Goal: Find specific page/section: Find specific page/section

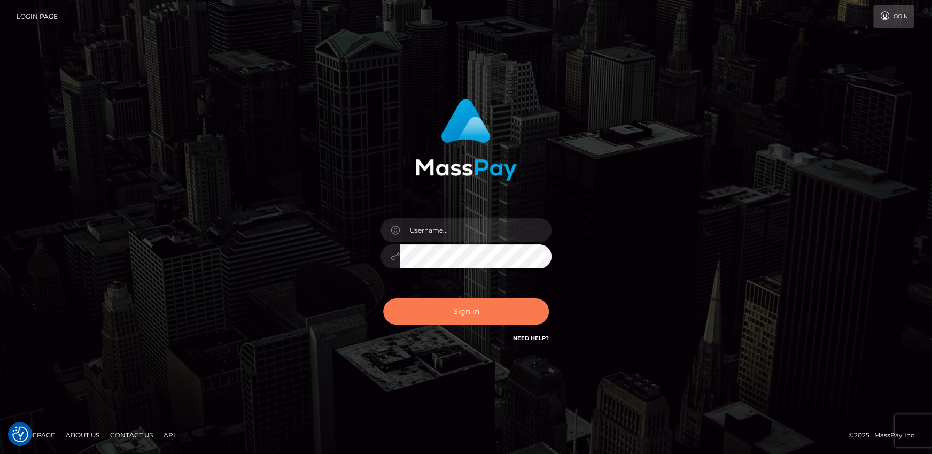
click at [477, 311] on button "Sign in" at bounding box center [466, 311] width 166 height 26
type input "andy.wowcan"
click at [383, 298] on button "Sign in" at bounding box center [466, 311] width 166 height 26
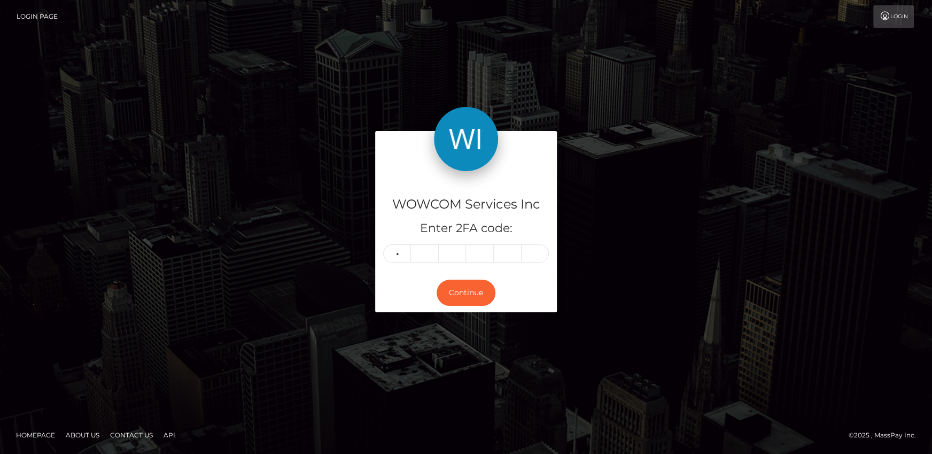
type input "7"
type input "4"
type input "8"
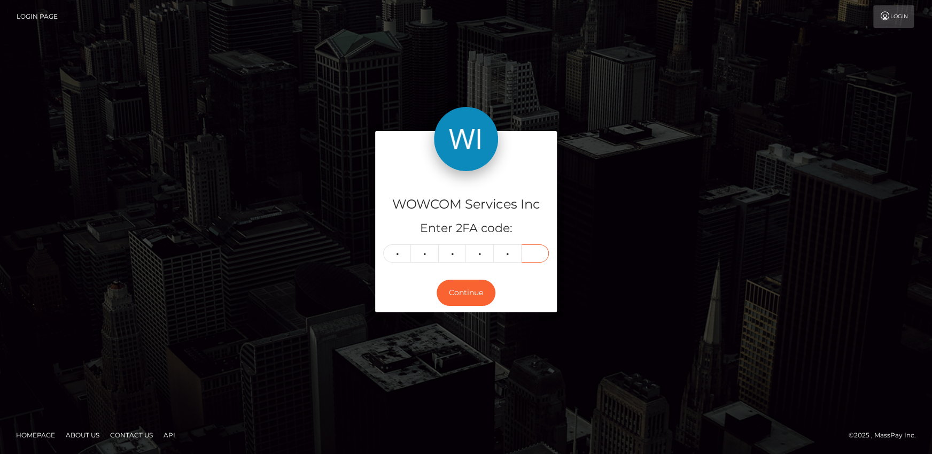
type input "6"
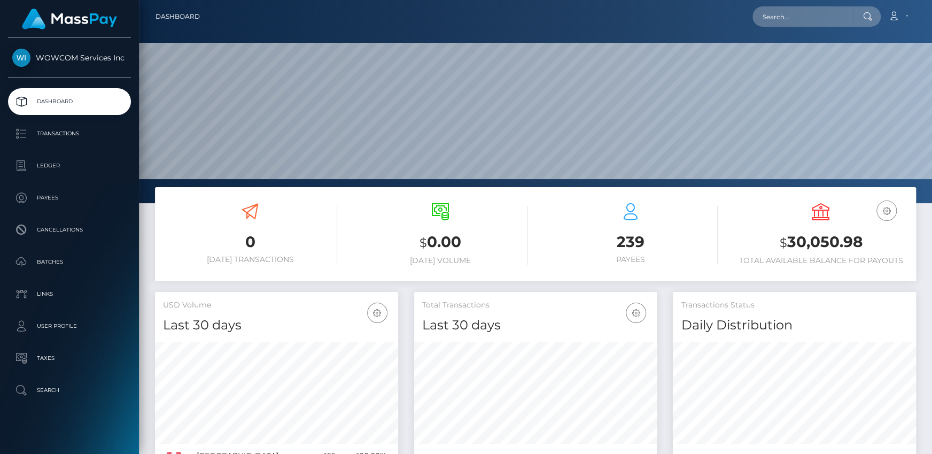
scroll to position [189, 243]
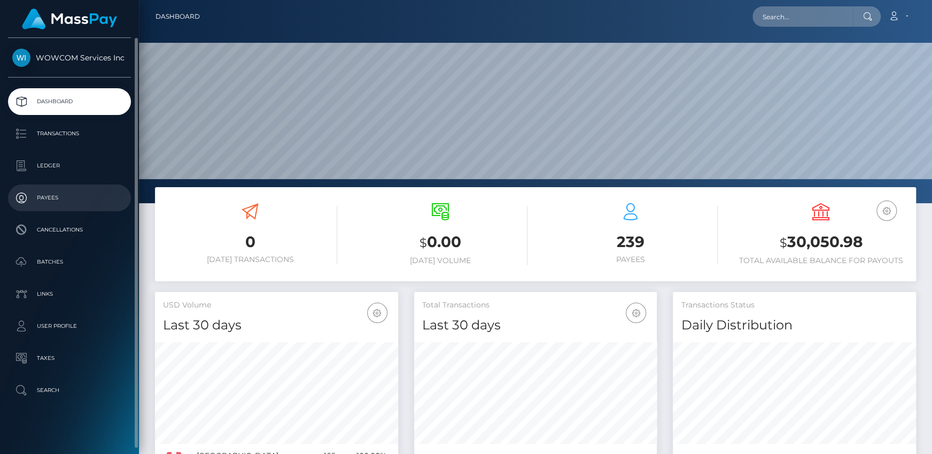
click at [58, 203] on p "Payees" at bounding box center [69, 198] width 114 height 16
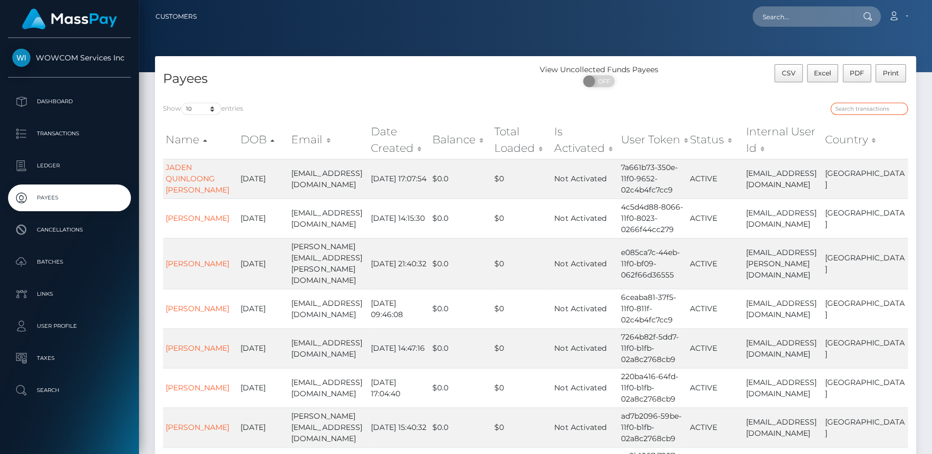
click at [875, 113] on input "search" at bounding box center [868, 109] width 77 height 12
click at [872, 110] on input "search" at bounding box center [868, 109] width 77 height 12
paste input "7657135"
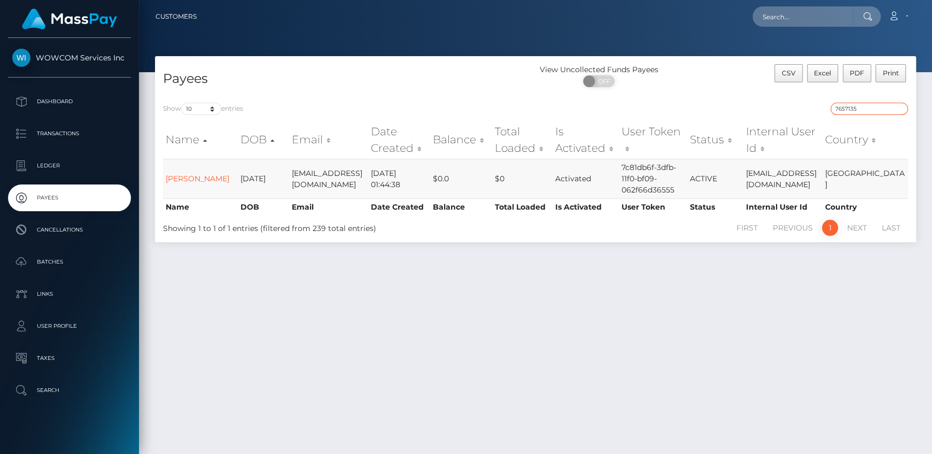
type input "7657135"
click at [179, 177] on td "[PERSON_NAME]" at bounding box center [200, 179] width 75 height 40
click at [181, 174] on link "[PERSON_NAME]" at bounding box center [198, 179] width 64 height 10
click at [178, 174] on link "[PERSON_NAME]" at bounding box center [198, 179] width 64 height 10
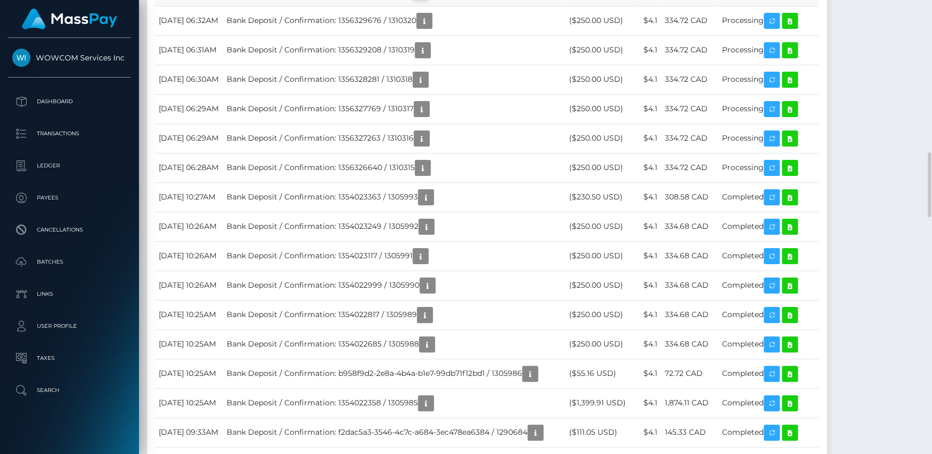
scroll to position [128, 243]
